Goal: Check status: Check status

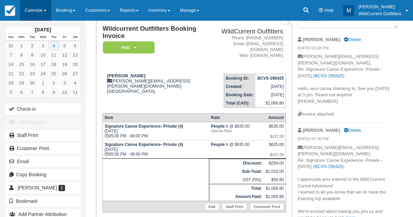
scroll to position [49, 0]
click at [36, 6] on link "Calendar" at bounding box center [35, 10] width 31 height 21
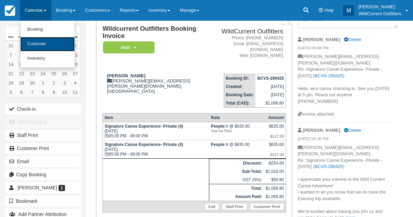
click at [32, 47] on link "Customer" at bounding box center [47, 44] width 54 height 14
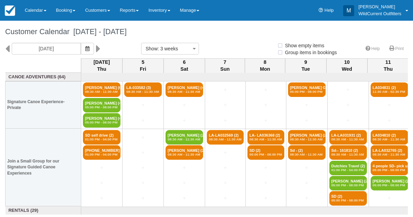
select select
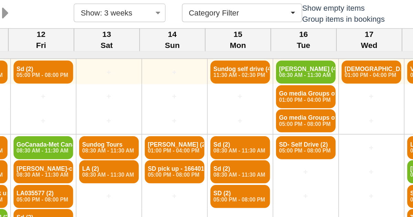
scroll to position [2, 309]
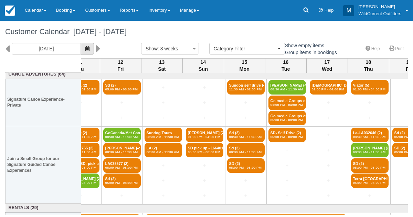
click at [90, 49] on icon "button" at bounding box center [87, 48] width 4 height 5
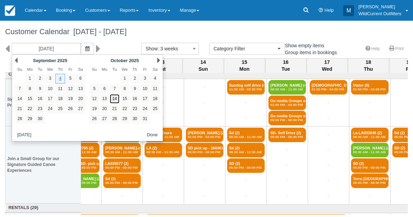
click at [114, 98] on link "14" at bounding box center [114, 98] width 9 height 9
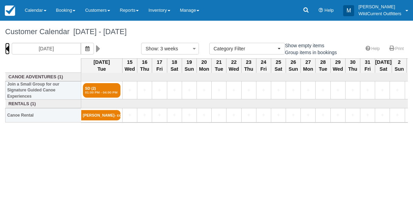
click at [7, 49] on icon at bounding box center [7, 49] width 4 height 12
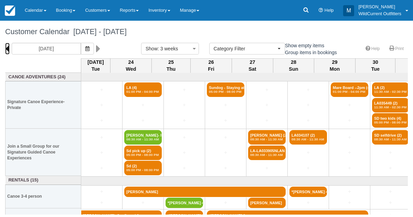
click at [6, 50] on icon at bounding box center [7, 49] width 4 height 12
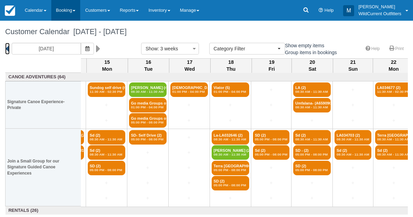
scroll to position [0, 549]
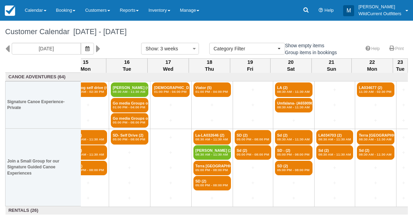
click at [104, 49] on div "[DATE]" at bounding box center [58, 49] width 92 height 12
click at [101, 49] on icon at bounding box center [98, 49] width 4 height 12
type input "[DATE]"
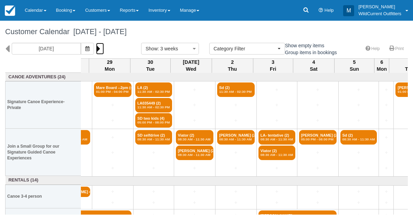
scroll to position [0, 196]
